Goal: Task Accomplishment & Management: Use online tool/utility

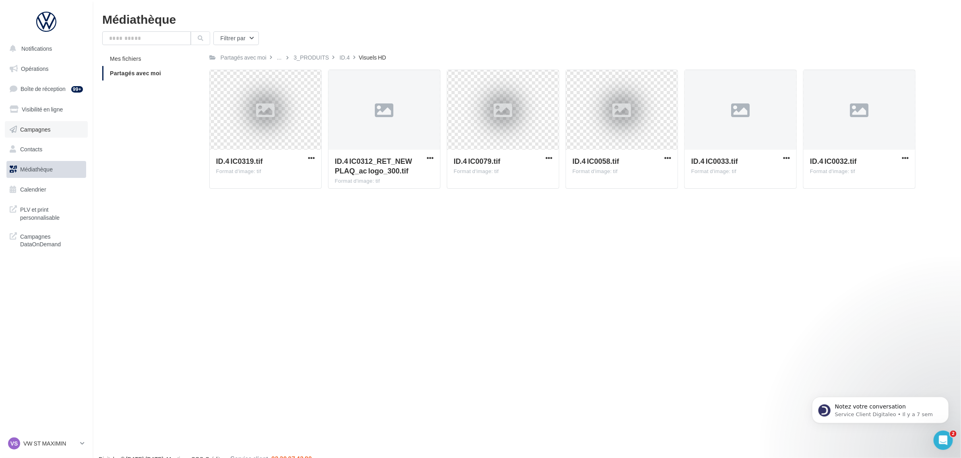
click at [52, 127] on link "Campagnes" at bounding box center [46, 129] width 83 height 17
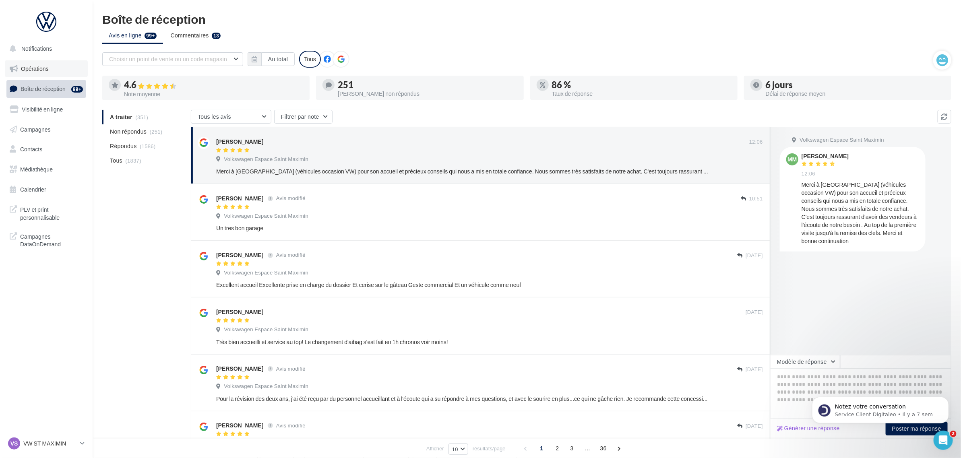
click at [46, 64] on link "Opérations" at bounding box center [46, 68] width 83 height 17
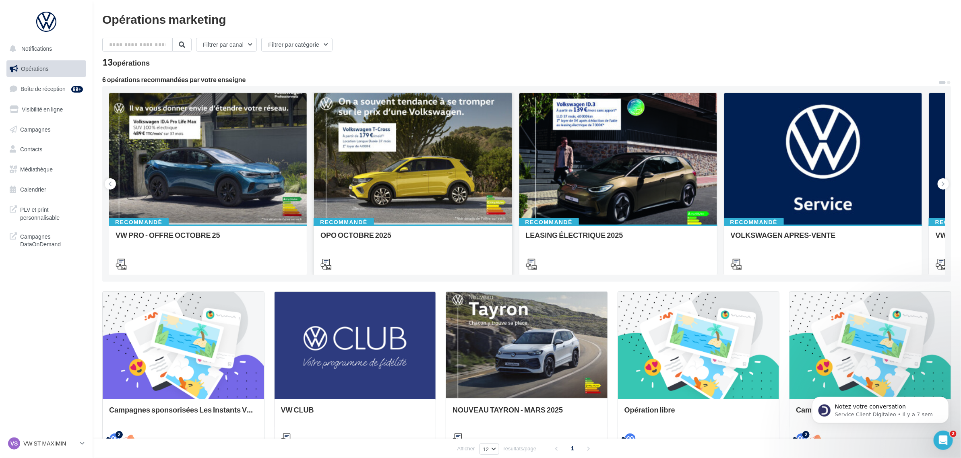
click at [419, 158] on div at bounding box center [413, 159] width 198 height 133
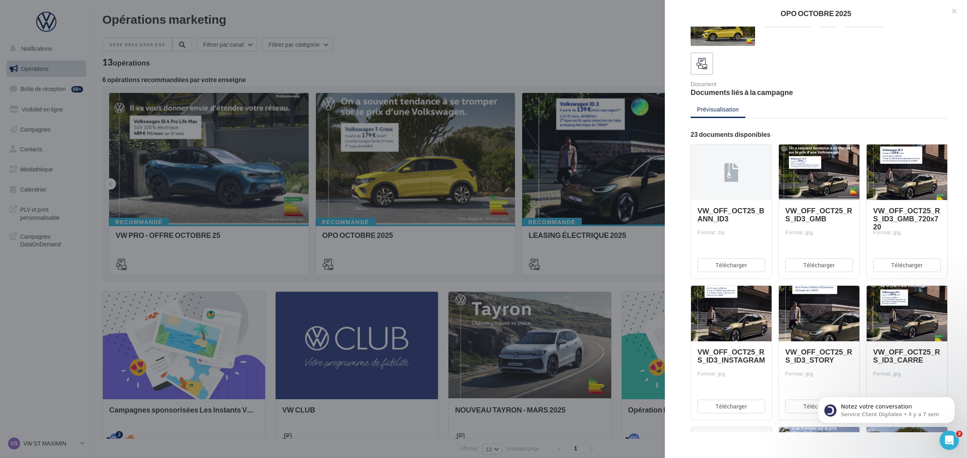
scroll to position [50, 0]
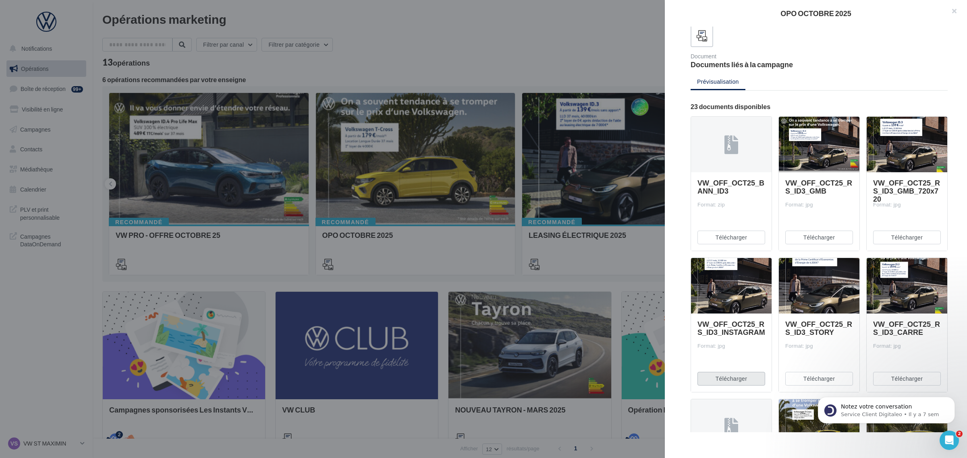
click at [734, 377] on button "Télécharger" at bounding box center [731, 379] width 68 height 14
click at [610, 260] on div at bounding box center [483, 229] width 967 height 458
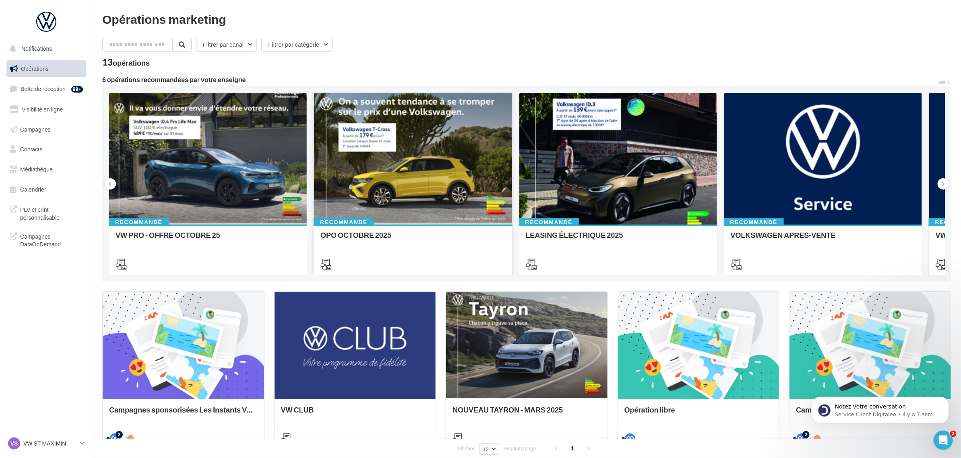
click at [404, 193] on div at bounding box center [413, 159] width 198 height 133
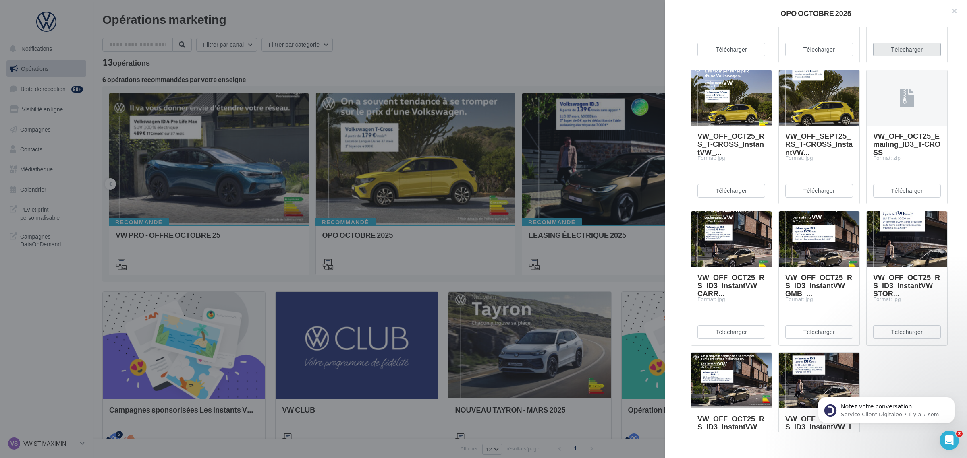
scroll to position [806, 0]
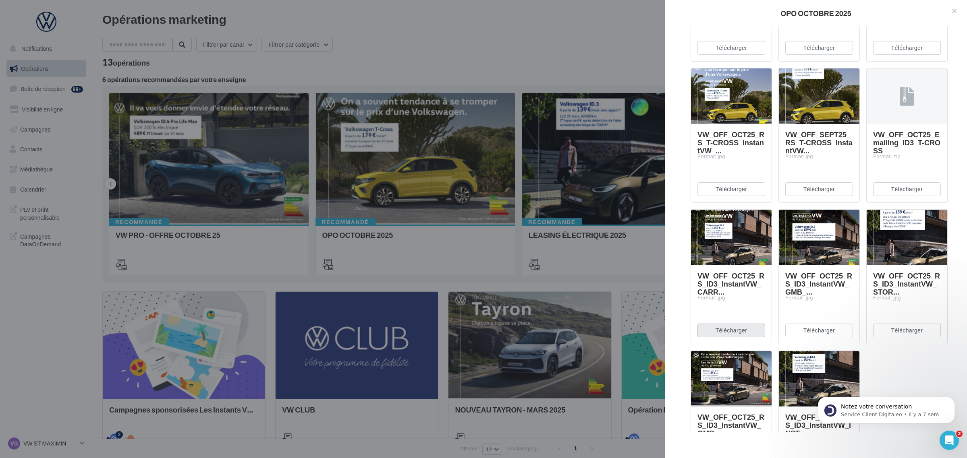
click at [730, 330] on button "Télécharger" at bounding box center [731, 331] width 68 height 14
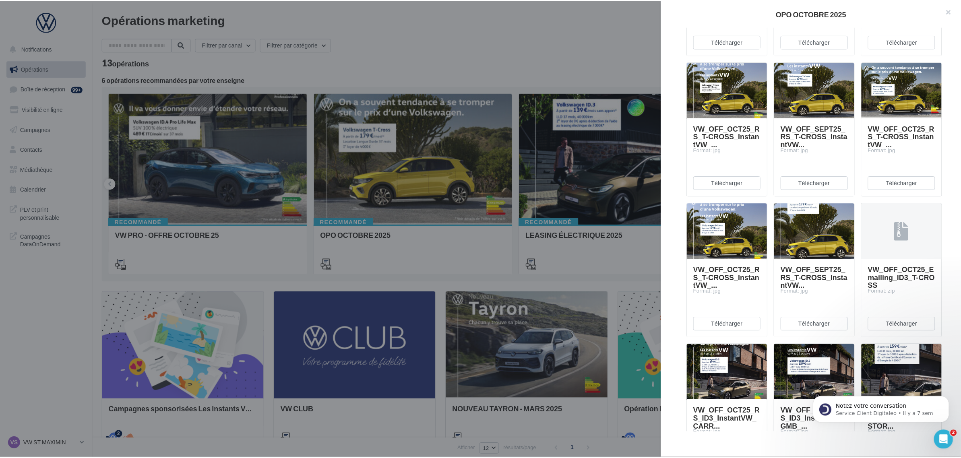
scroll to position [655, 0]
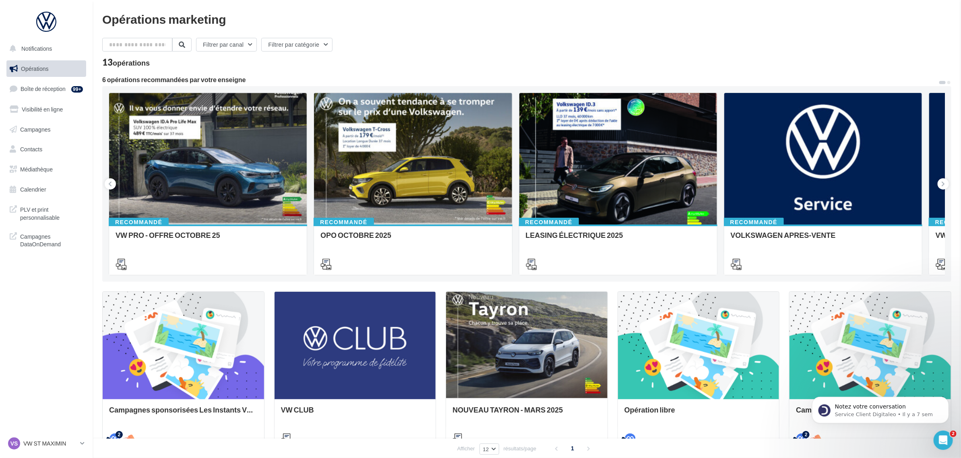
click at [31, 439] on div "VS VW ST MAXIMIN vw-stm-mam" at bounding box center [42, 444] width 69 height 12
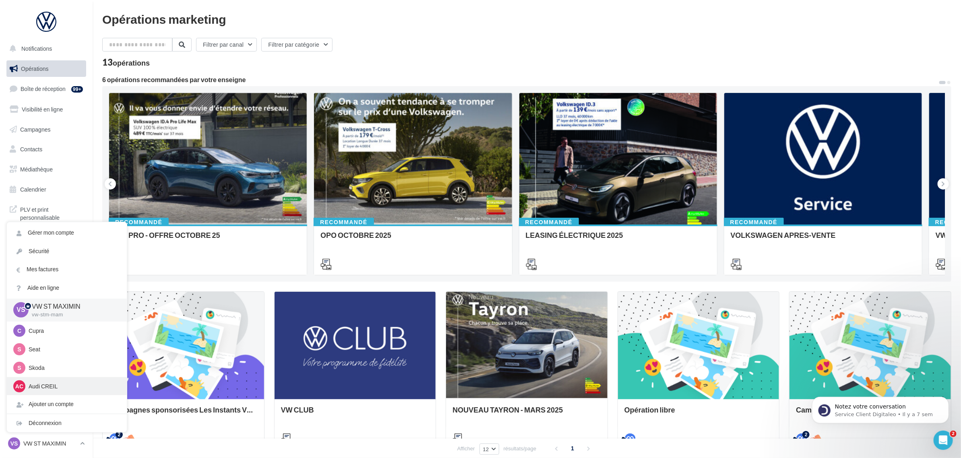
click at [49, 389] on p "Audi CREIL" at bounding box center [73, 387] width 89 height 8
